Goal: Entertainment & Leisure: Consume media (video, audio)

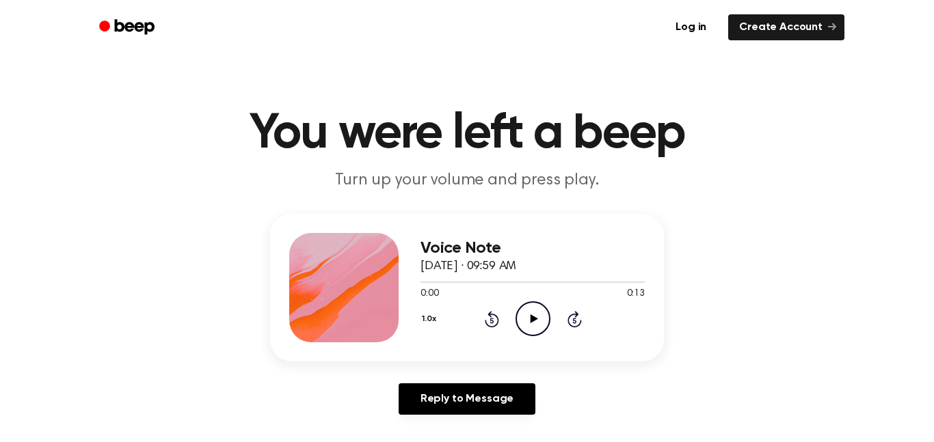
click at [516, 311] on icon "Play Audio" at bounding box center [532, 318] width 35 height 35
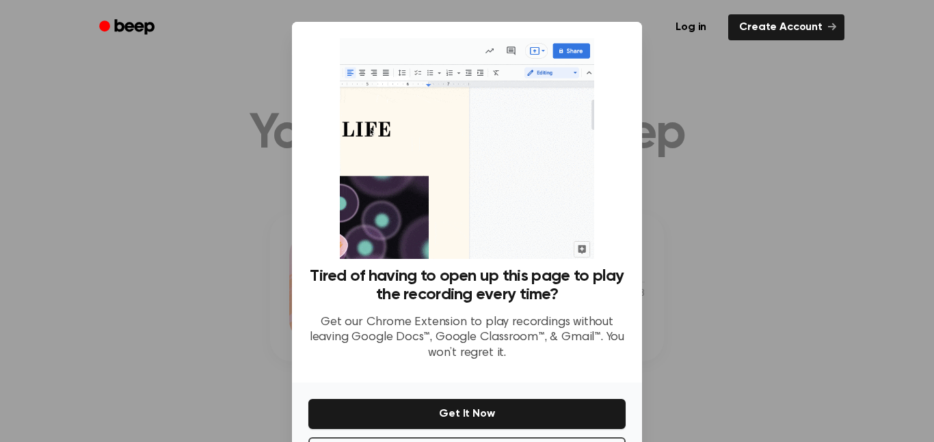
scroll to position [43, 0]
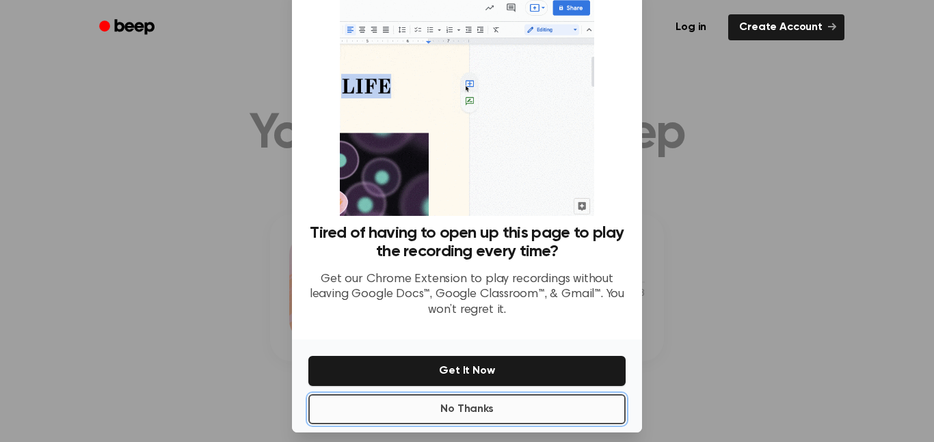
click at [530, 409] on button "No Thanks" at bounding box center [466, 409] width 317 height 30
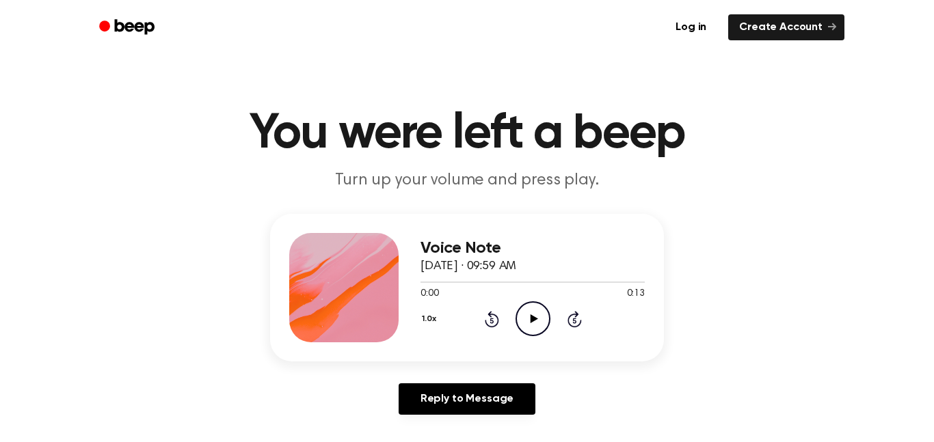
click at [536, 313] on icon "Play Audio" at bounding box center [532, 318] width 35 height 35
click at [534, 331] on icon "Play Audio" at bounding box center [532, 318] width 35 height 35
click at [537, 313] on icon "Play Audio" at bounding box center [532, 318] width 35 height 35
click at [532, 320] on icon at bounding box center [534, 318] width 8 height 9
